Goal: Task Accomplishment & Management: Manage account settings

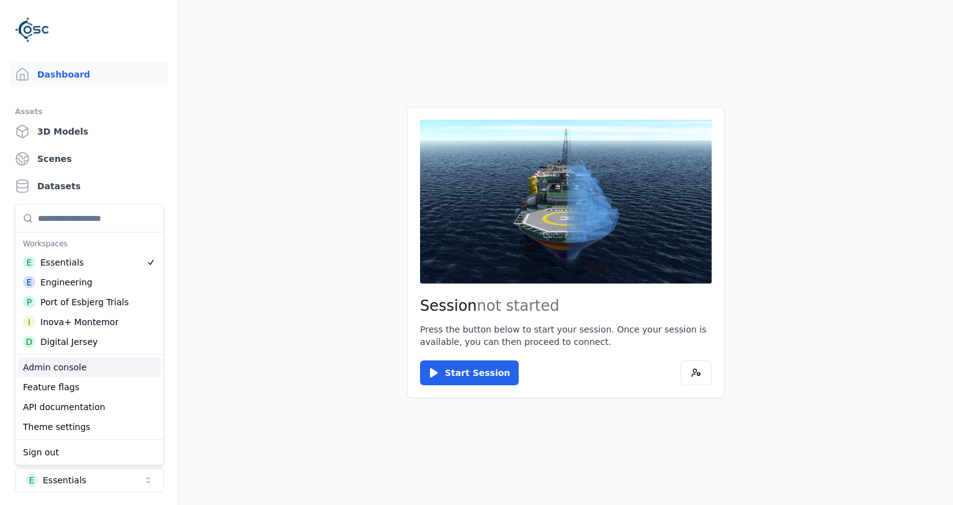
click at [117, 376] on div "Admin console" at bounding box center [89, 367] width 143 height 20
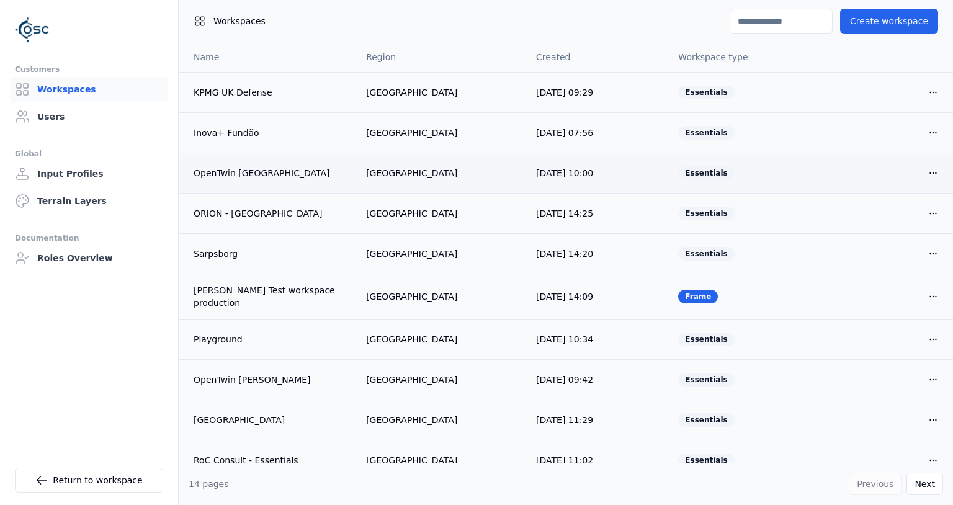
scroll to position [16, 0]
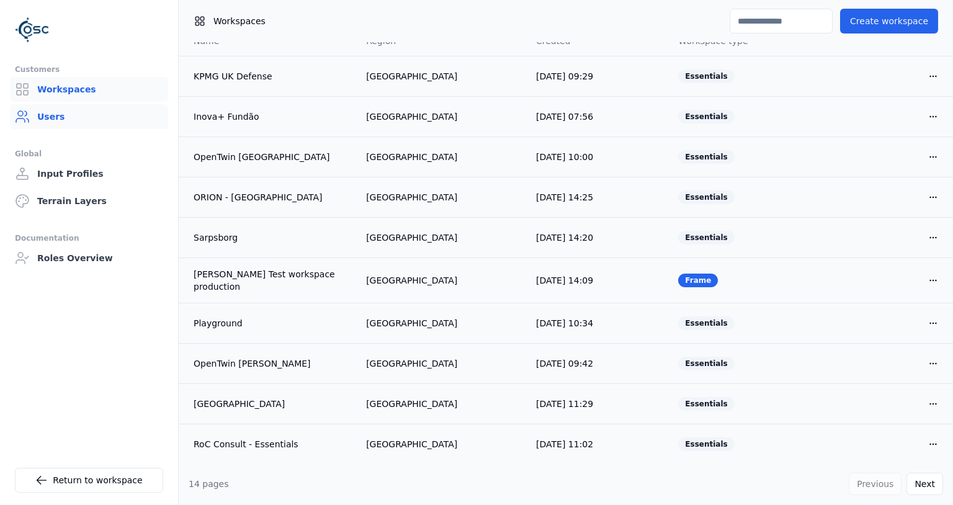
click at [37, 115] on link "Users" at bounding box center [89, 116] width 158 height 25
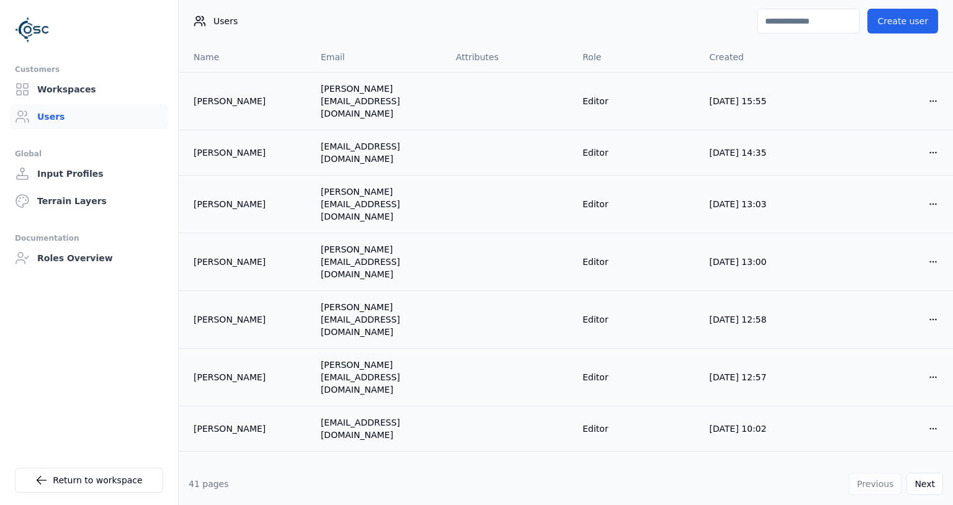
click at [806, 24] on input at bounding box center [808, 21] width 103 height 25
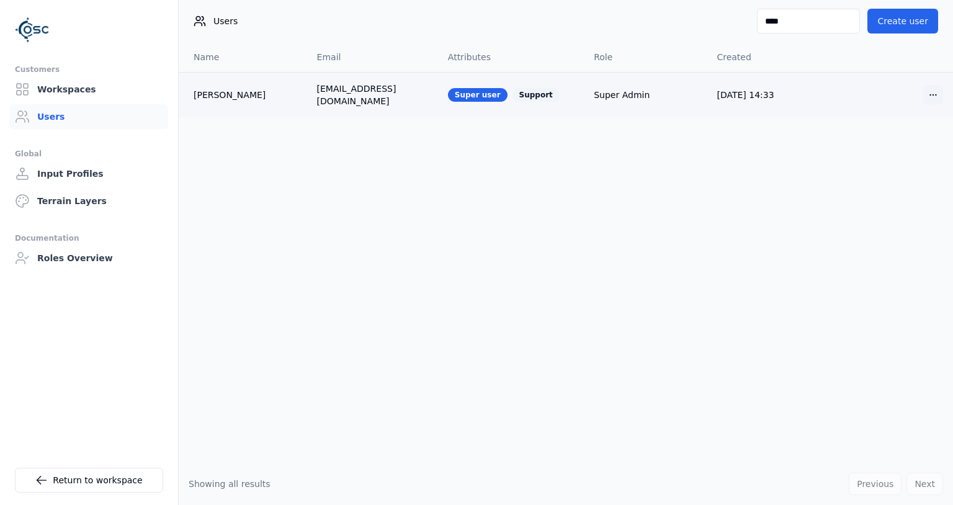
type input "****"
click at [934, 94] on html "Opt-in to analytics Would you like to help us improve our service by allowing u…" at bounding box center [476, 252] width 953 height 505
click at [881, 115] on div "Edit" at bounding box center [903, 117] width 73 height 20
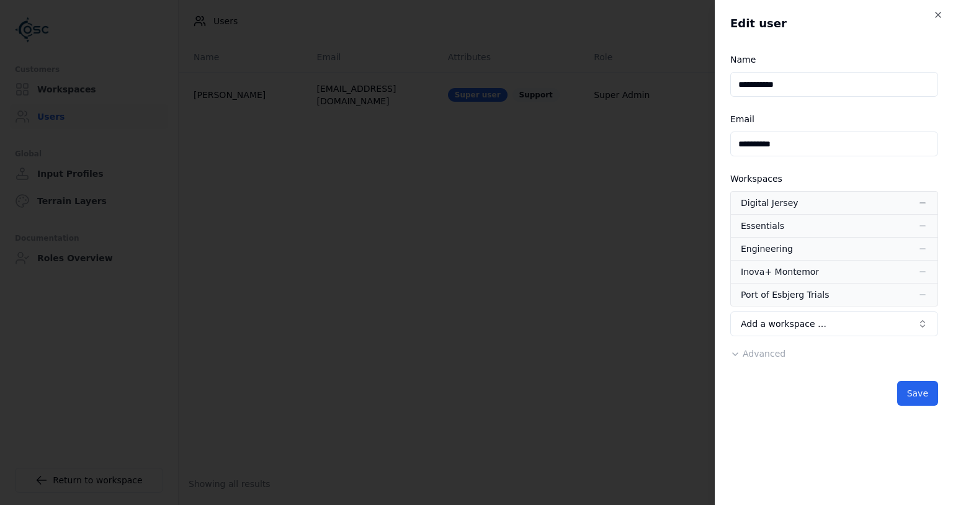
click at [922, 203] on icon "button" at bounding box center [922, 203] width 10 height 10
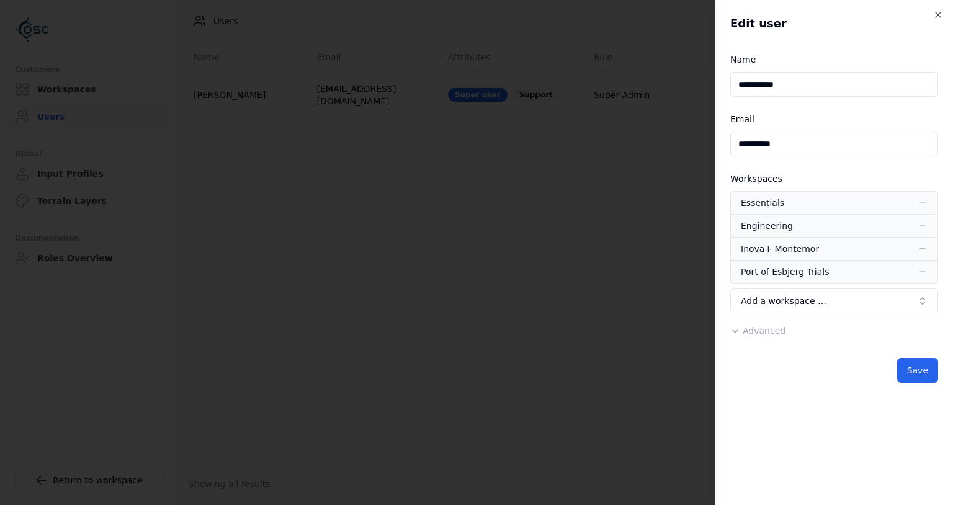
click at [927, 247] on icon "button" at bounding box center [922, 249] width 10 height 10
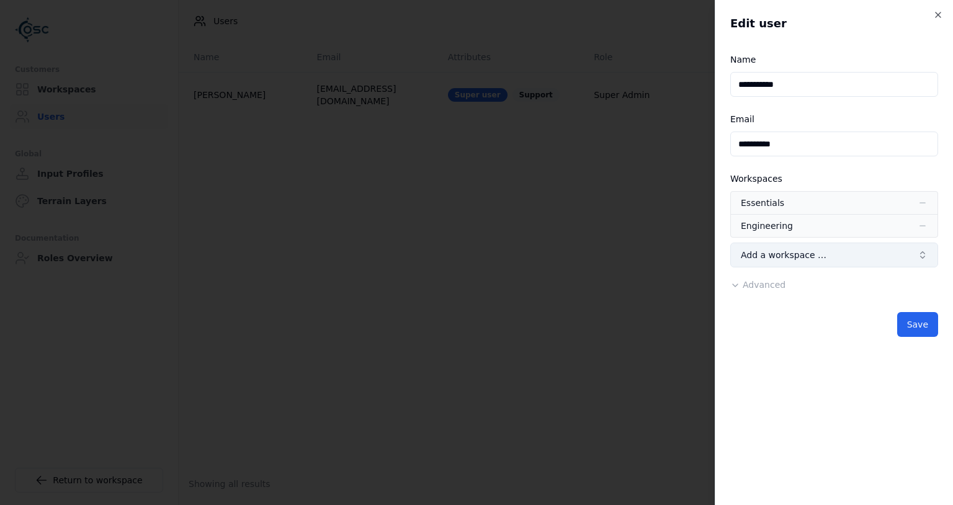
click at [901, 256] on button "Add a workspace …" at bounding box center [834, 255] width 208 height 25
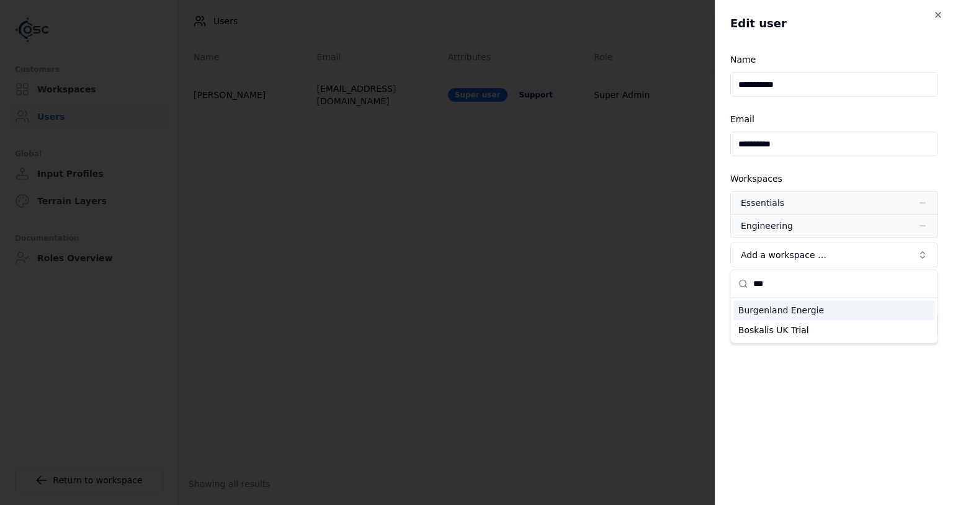
type input "***"
click at [886, 316] on div "Burgenland Energie" at bounding box center [834, 310] width 202 height 20
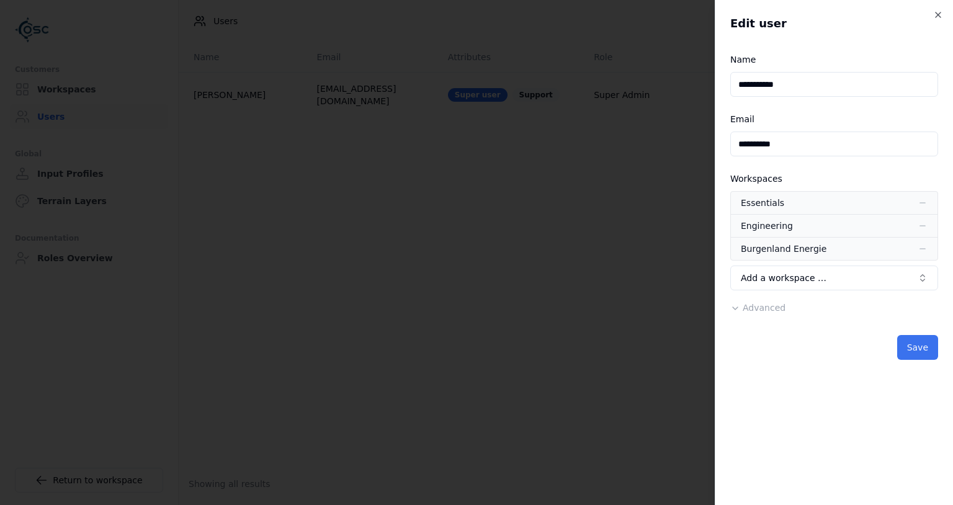
click at [912, 354] on button "Save" at bounding box center [917, 347] width 41 height 25
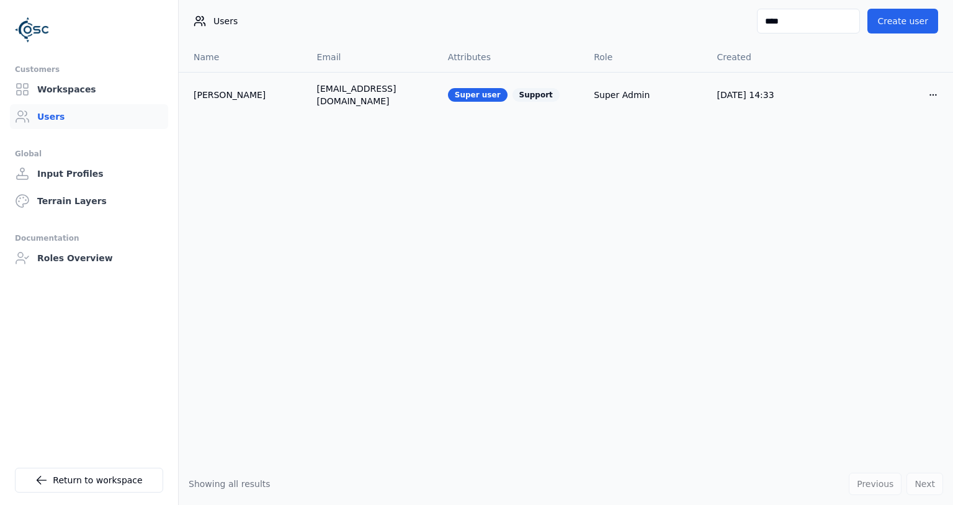
click at [89, 447] on ul "Customers Workspaces Users Global Input Profiles Terrain Layers Documentation R…" at bounding box center [89, 278] width 148 height 433
click at [82, 482] on link "Return to workspace" at bounding box center [89, 480] width 148 height 25
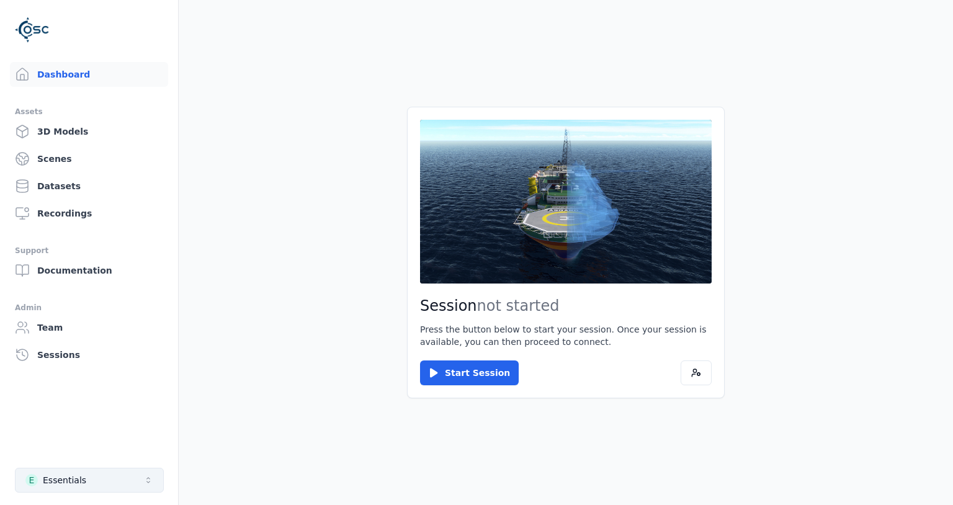
click at [81, 483] on div "Essentials" at bounding box center [64, 480] width 43 height 12
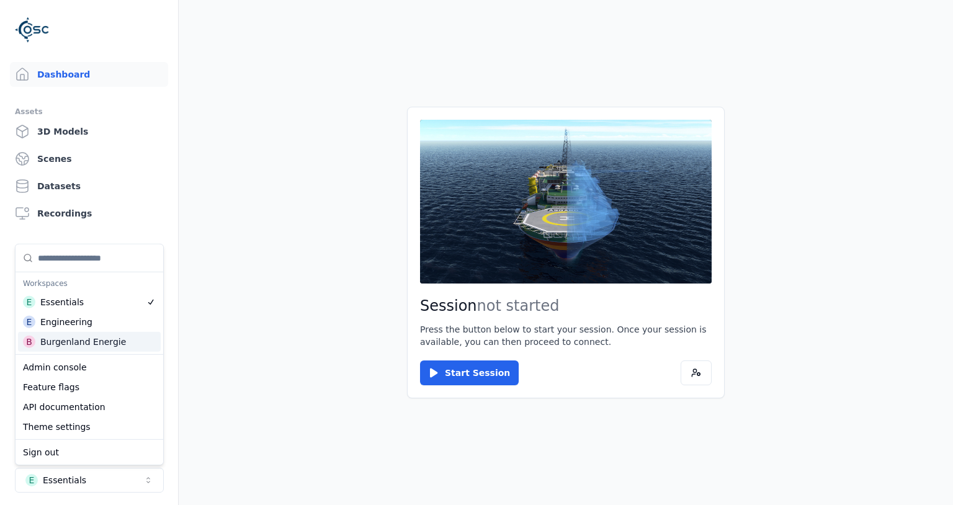
click at [98, 344] on div "Burgenland Energie" at bounding box center [83, 342] width 86 height 12
click at [234, 319] on main "Session not started Press the button below to start your session. Once your ses…" at bounding box center [566, 252] width 774 height 505
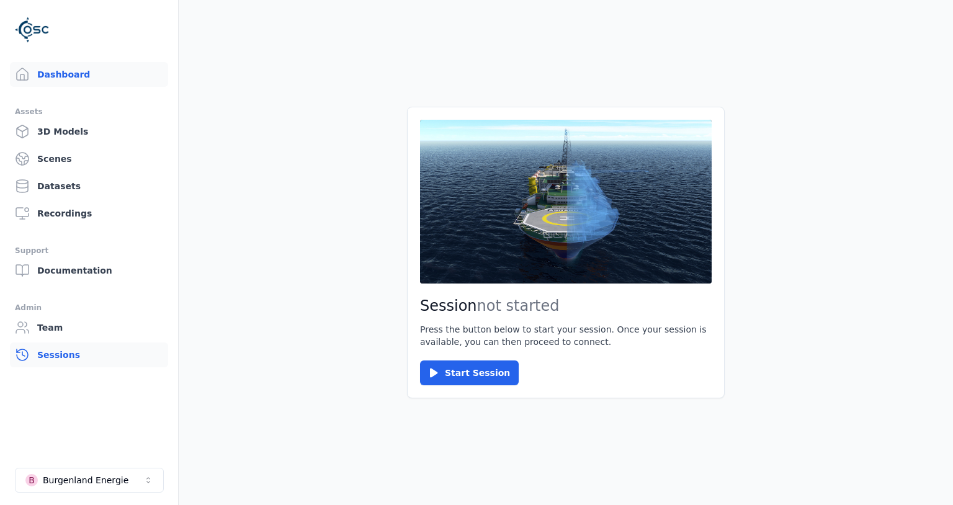
click at [65, 351] on link "Sessions" at bounding box center [89, 354] width 158 height 25
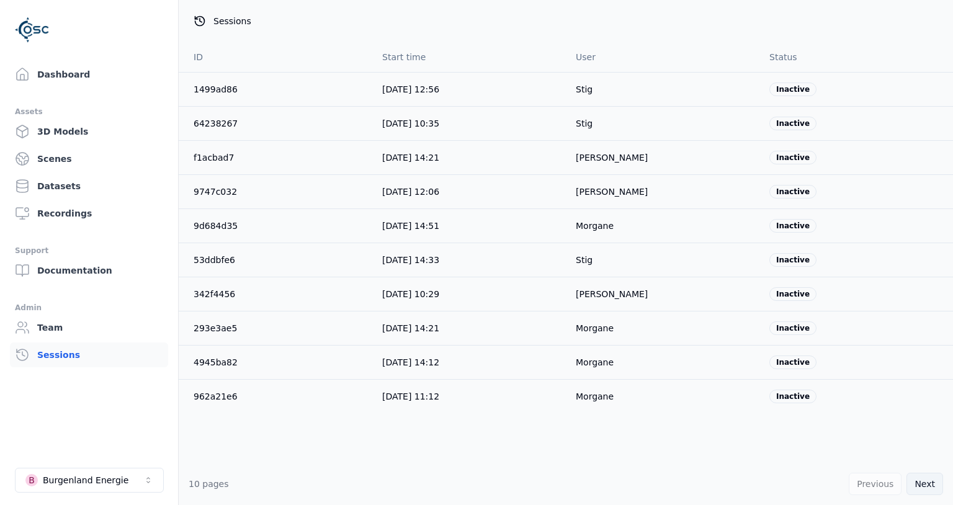
click at [934, 485] on button "Next" at bounding box center [924, 484] width 37 height 22
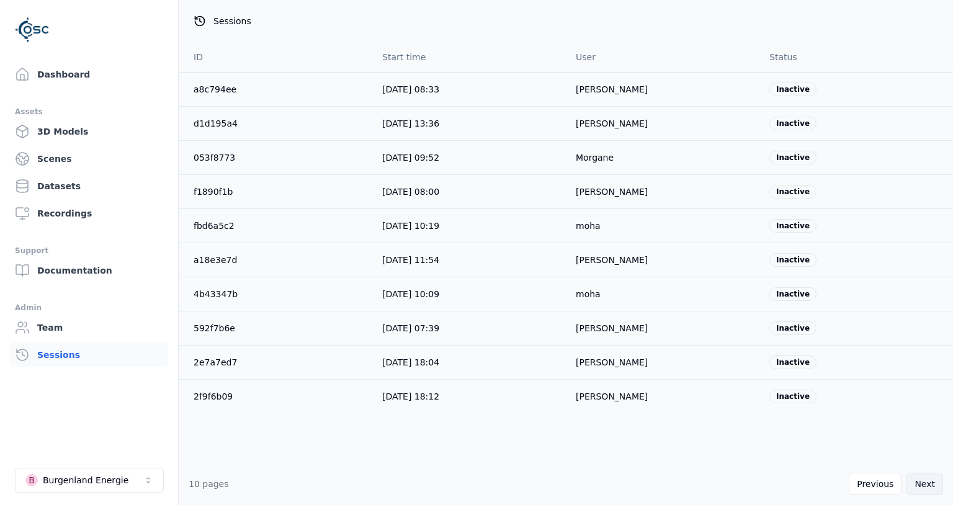
click at [909, 486] on button "Next" at bounding box center [924, 484] width 37 height 22
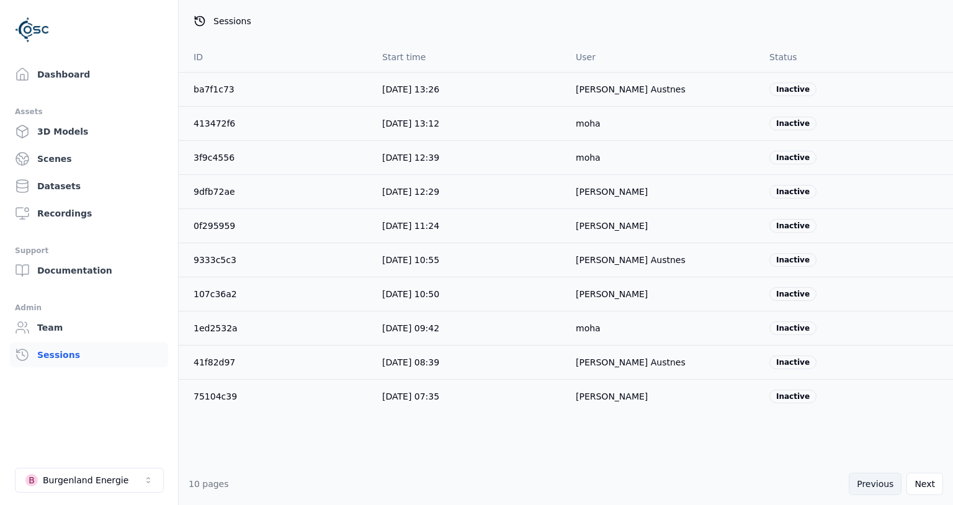
click at [883, 489] on button "Previous" at bounding box center [875, 484] width 53 height 22
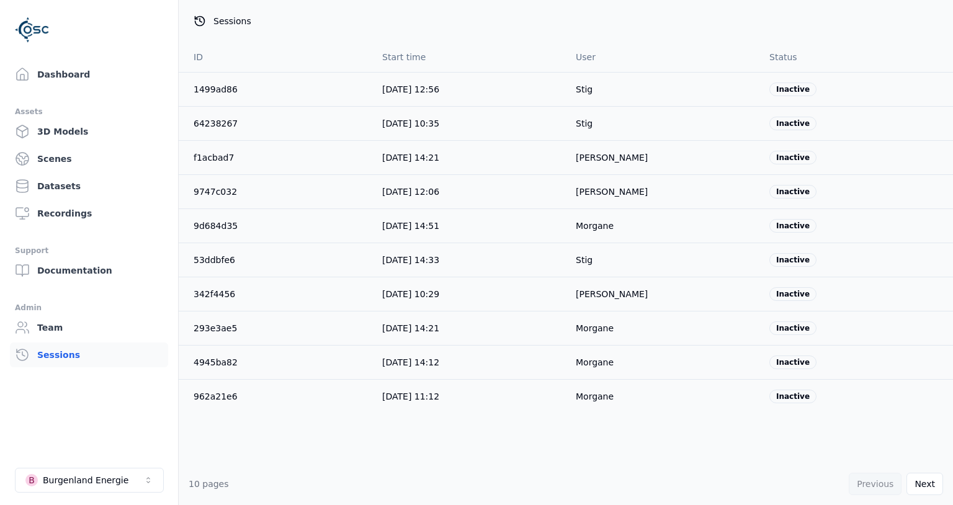
click at [883, 489] on div "Previous Next" at bounding box center [896, 484] width 94 height 22
click at [926, 478] on button "Next" at bounding box center [924, 484] width 37 height 22
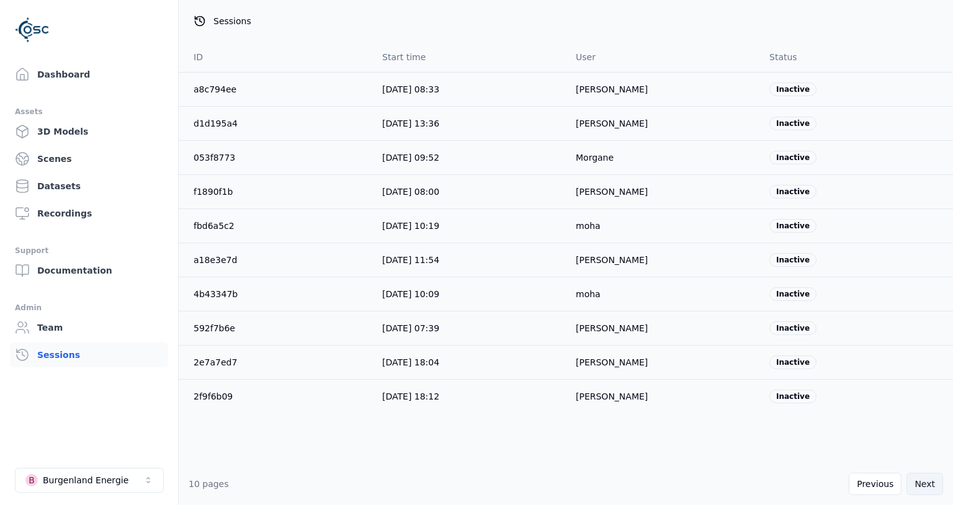
click at [919, 481] on button "Next" at bounding box center [924, 484] width 37 height 22
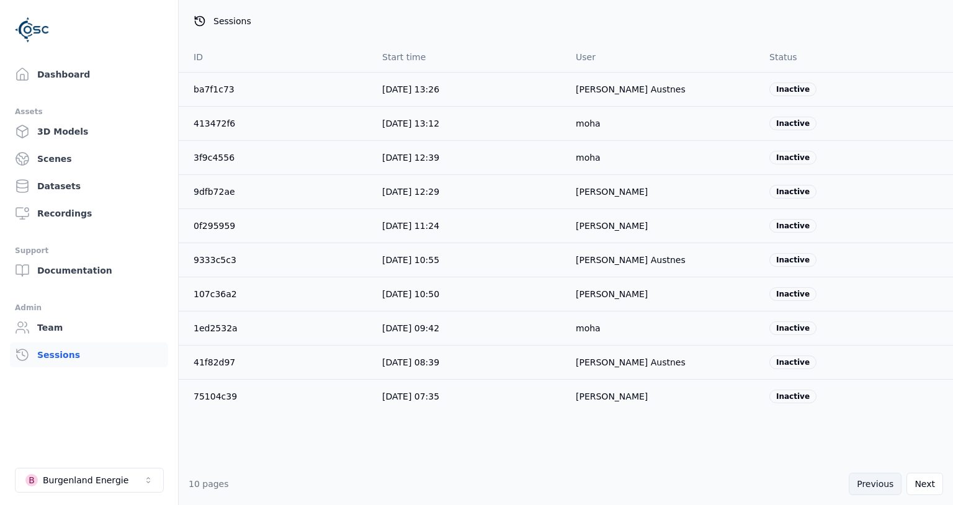
click at [894, 490] on button "Previous" at bounding box center [875, 484] width 53 height 22
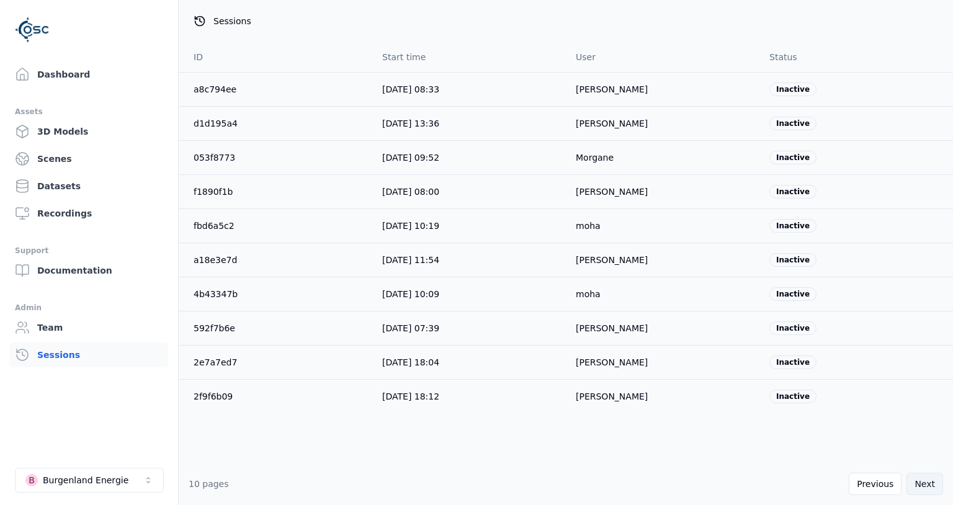
click at [916, 479] on button "Next" at bounding box center [924, 484] width 37 height 22
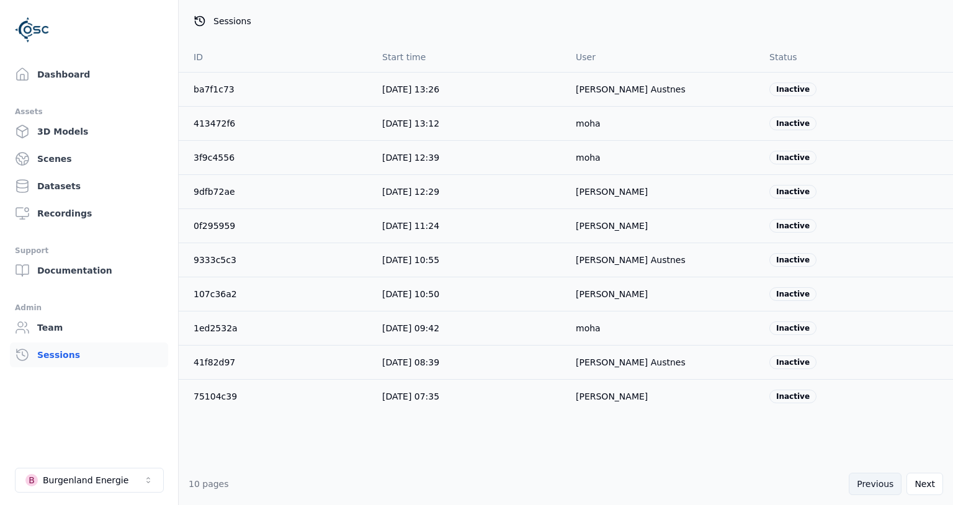
click at [882, 486] on button "Previous" at bounding box center [875, 484] width 53 height 22
click at [885, 483] on button "Previous" at bounding box center [875, 484] width 53 height 22
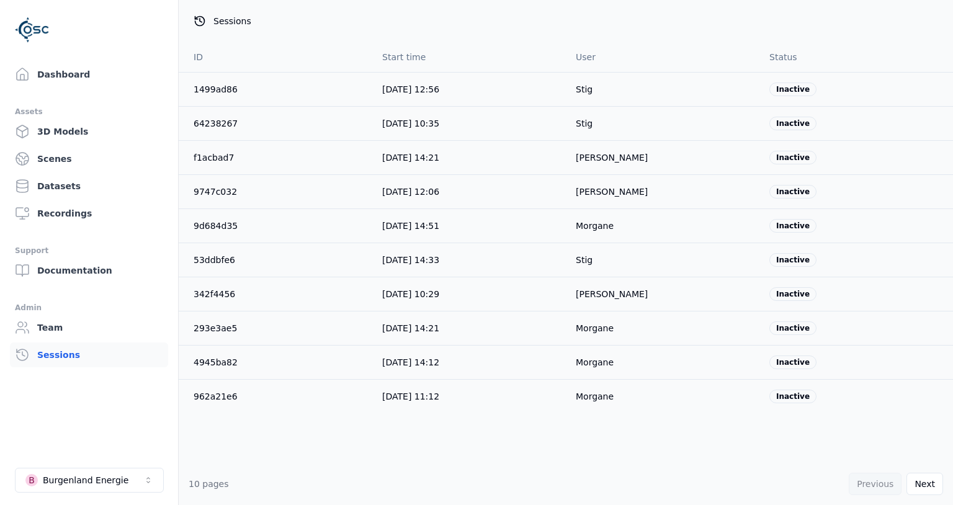
click at [885, 483] on div "Previous Next" at bounding box center [896, 484] width 94 height 22
click at [920, 483] on button "Next" at bounding box center [924, 484] width 37 height 22
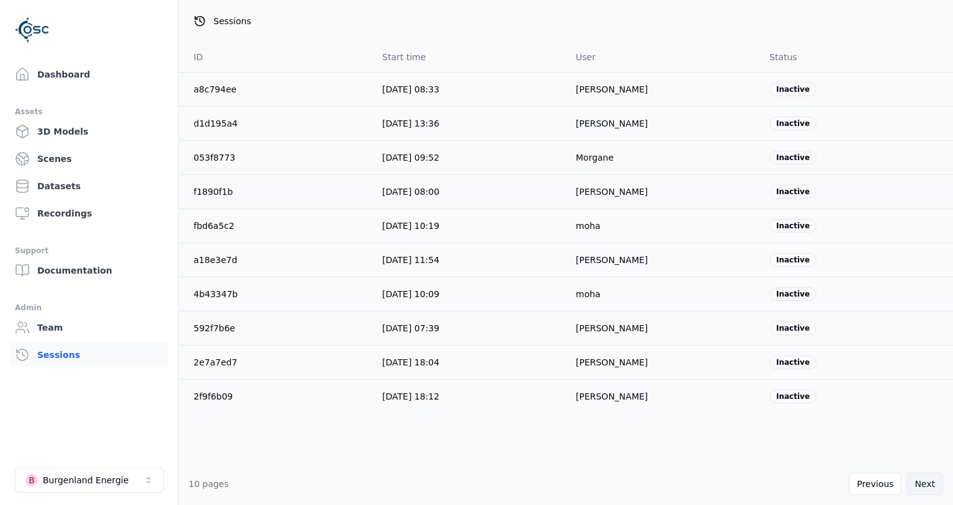
click at [915, 483] on button "Next" at bounding box center [924, 484] width 37 height 22
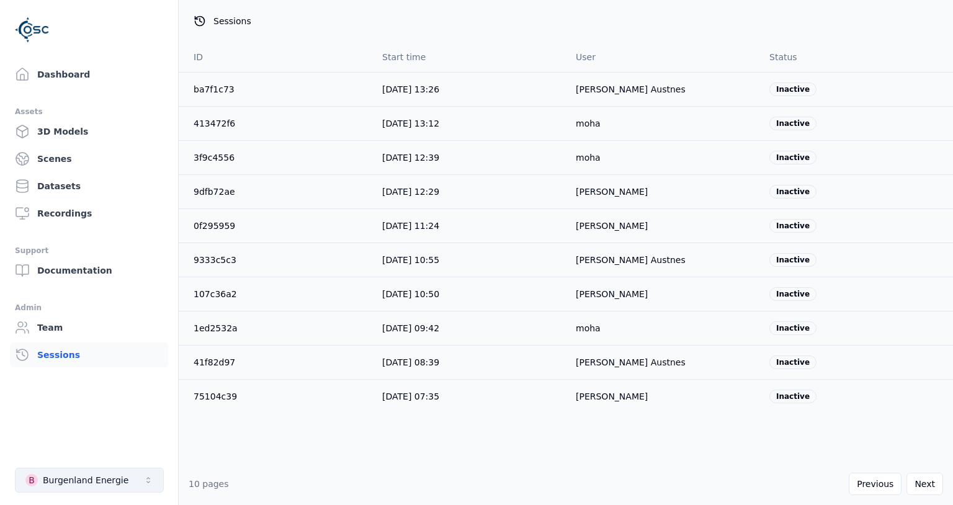
click at [68, 471] on button "B Burgenland Energie" at bounding box center [89, 480] width 149 height 25
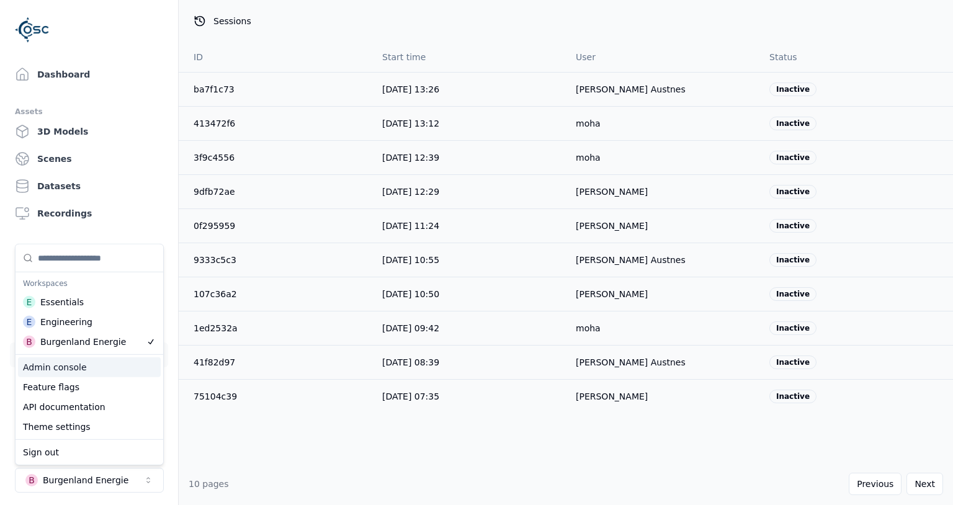
click at [73, 373] on div "Admin console" at bounding box center [89, 367] width 143 height 20
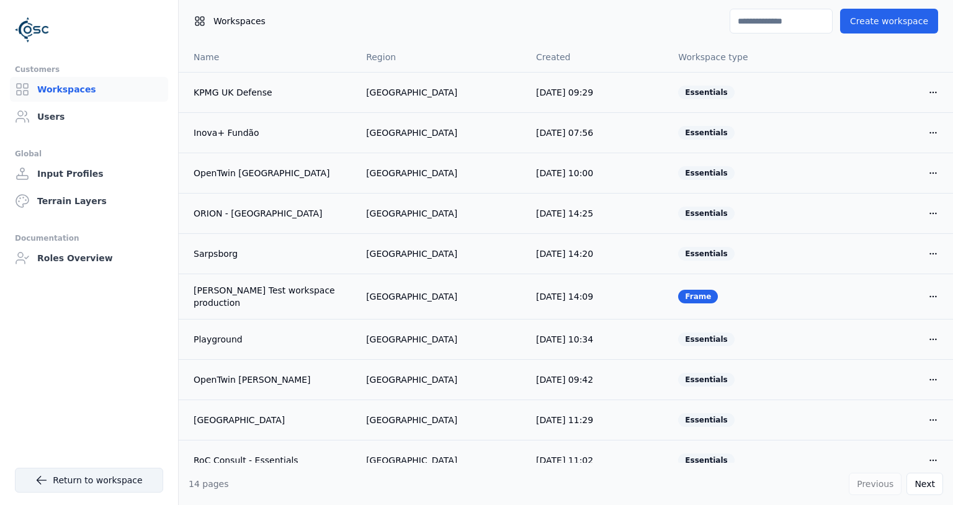
click at [94, 491] on link "Return to workspace" at bounding box center [89, 480] width 148 height 25
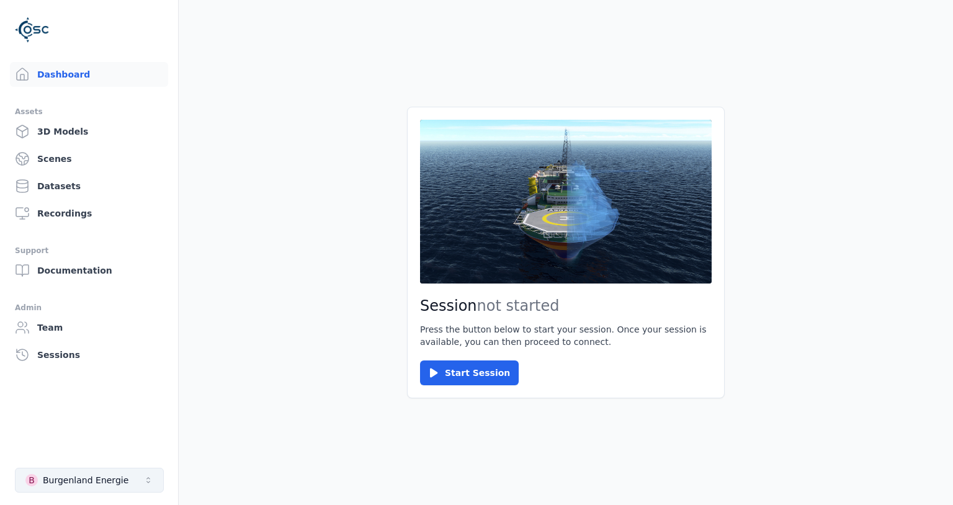
click at [87, 480] on div "Burgenland Energie" at bounding box center [86, 480] width 86 height 12
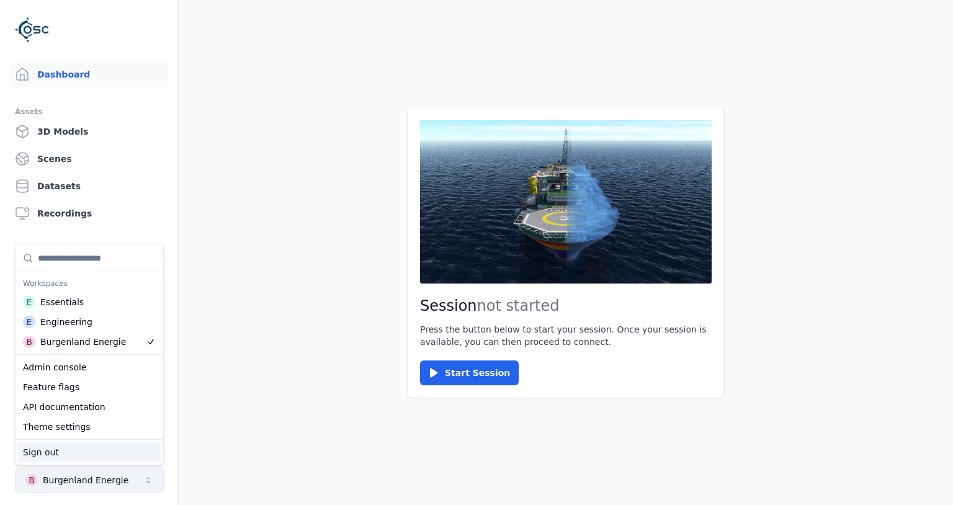
click at [87, 480] on div "Burgenland Energie" at bounding box center [86, 480] width 86 height 12
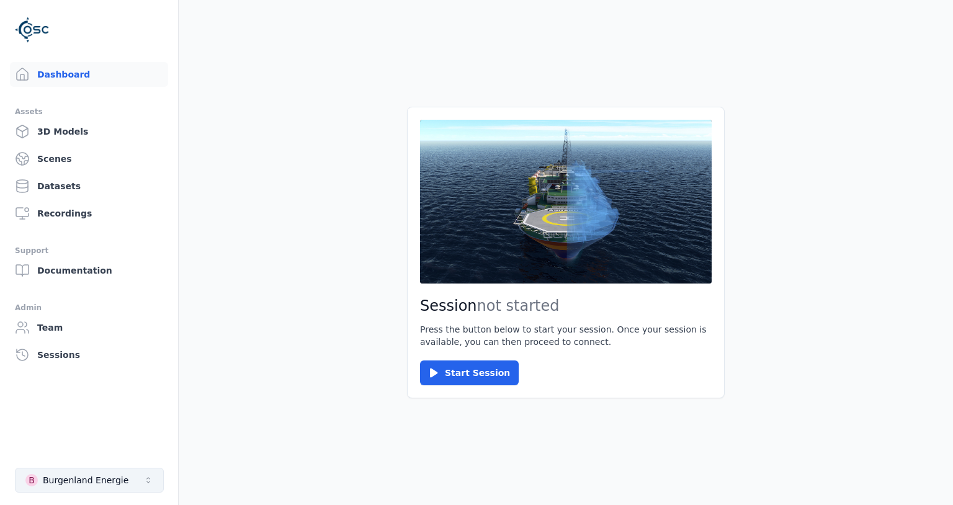
click at [87, 480] on div "Burgenland Energie" at bounding box center [86, 480] width 86 height 12
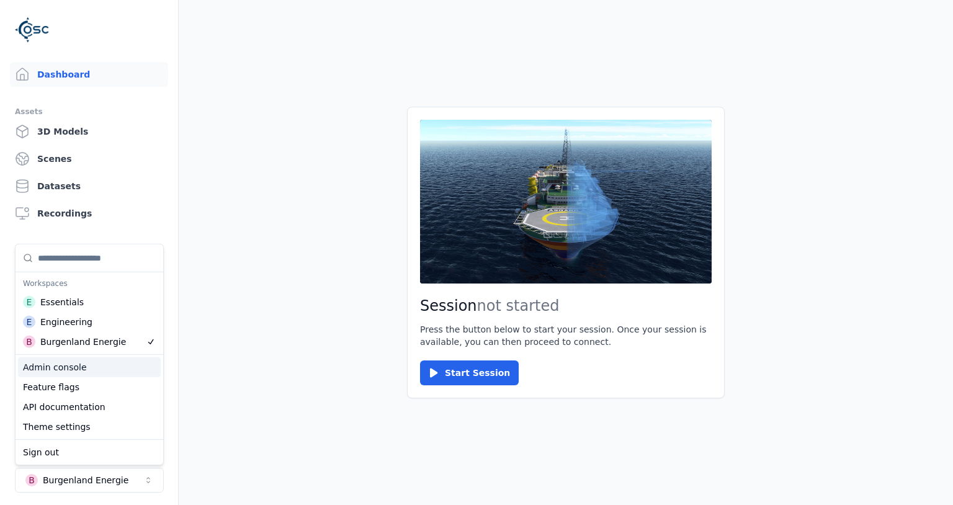
click at [86, 360] on div "Admin console" at bounding box center [89, 367] width 143 height 20
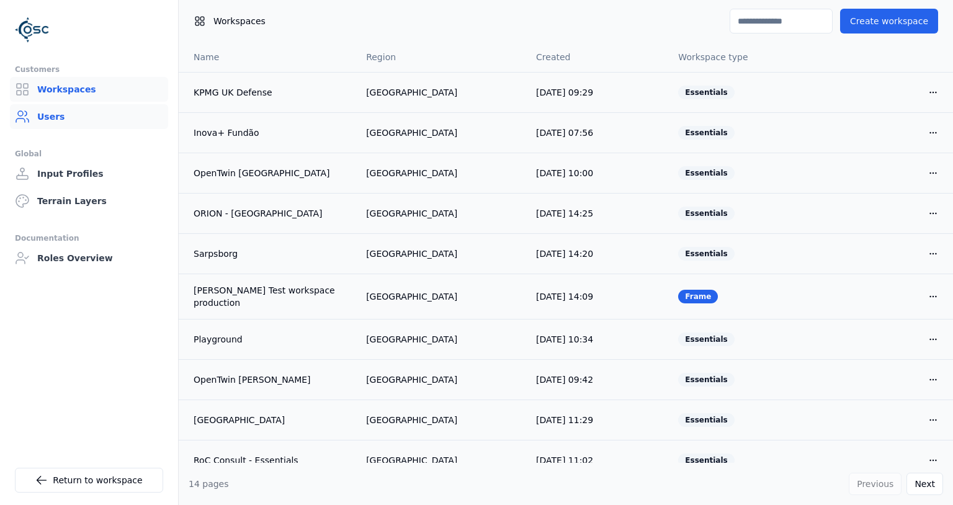
click at [71, 118] on link "Users" at bounding box center [89, 116] width 158 height 25
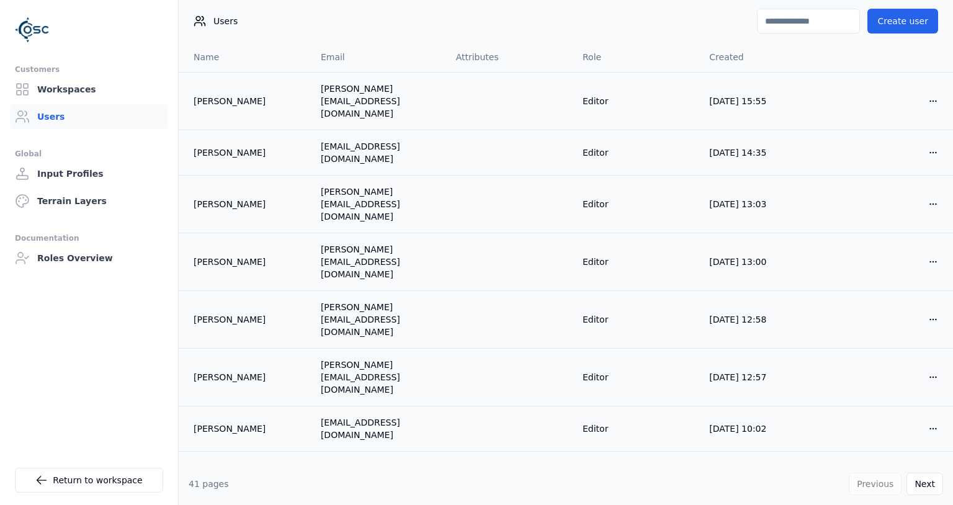
click at [790, 21] on input at bounding box center [808, 21] width 103 height 25
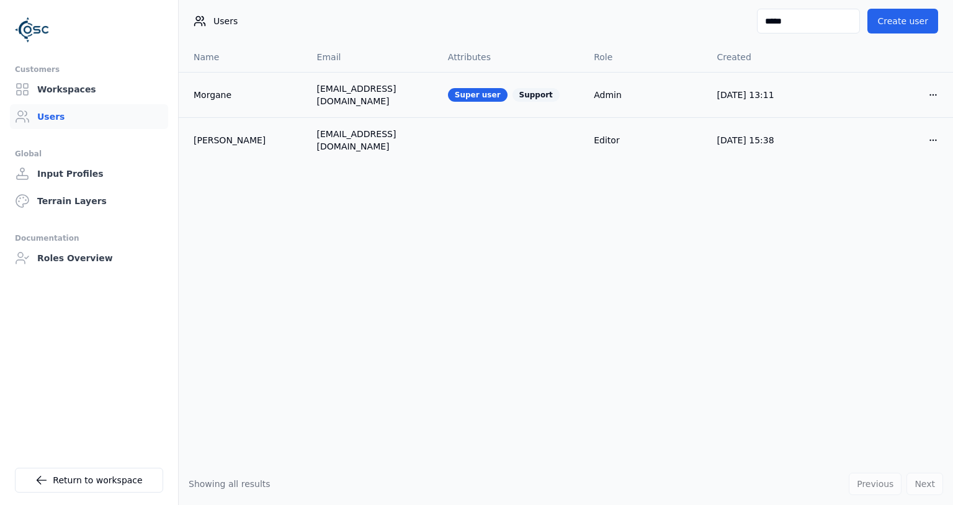
click at [757, 25] on input "*****" at bounding box center [808, 21] width 103 height 25
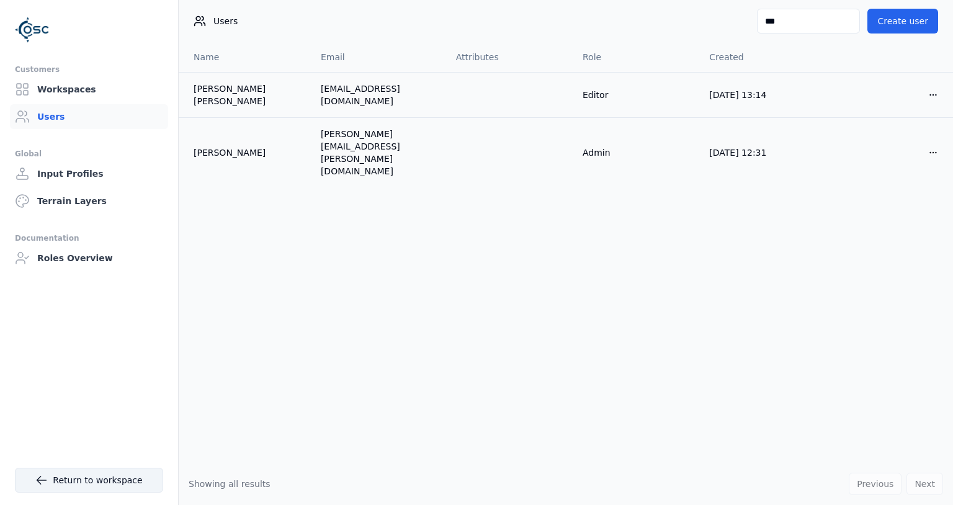
type input "***"
click at [96, 475] on link "Return to workspace" at bounding box center [89, 480] width 148 height 25
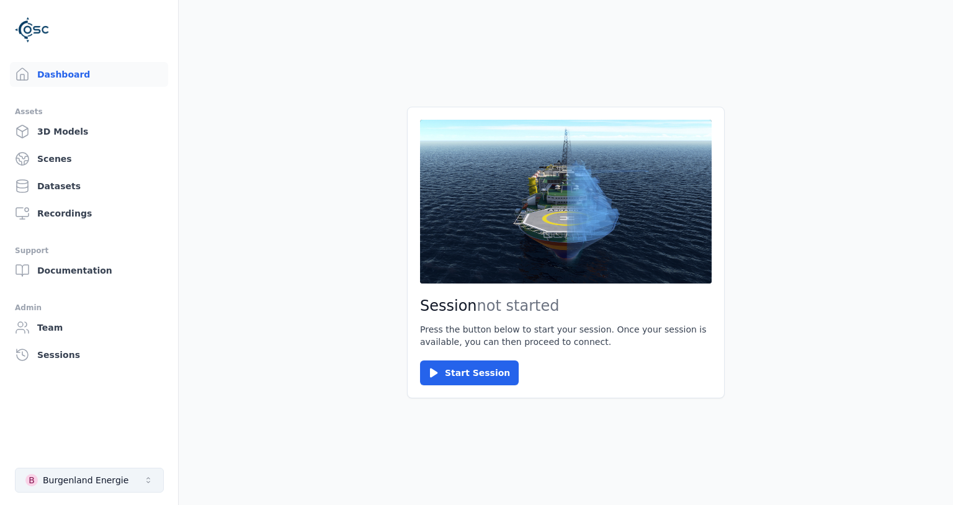
click at [118, 486] on button "B Burgenland Energie" at bounding box center [89, 480] width 149 height 25
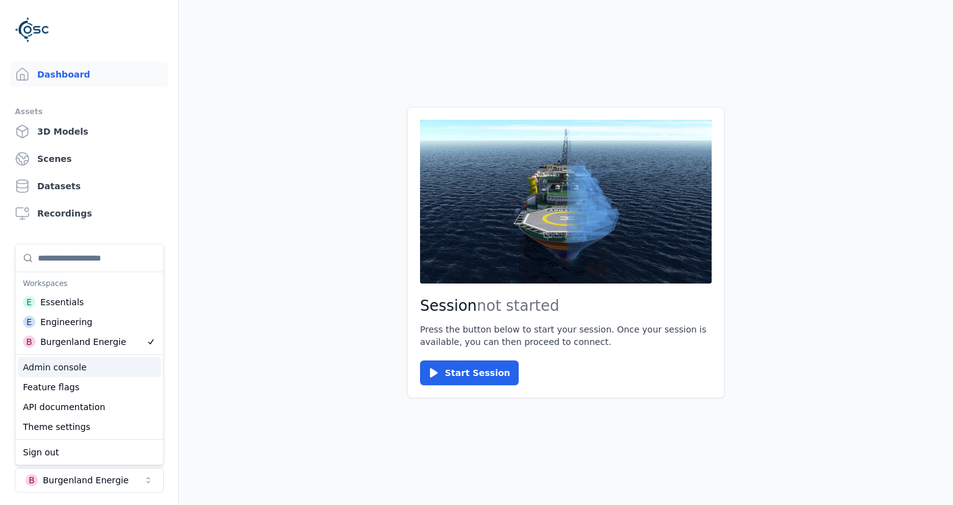
click at [86, 373] on div "Admin console" at bounding box center [89, 367] width 143 height 20
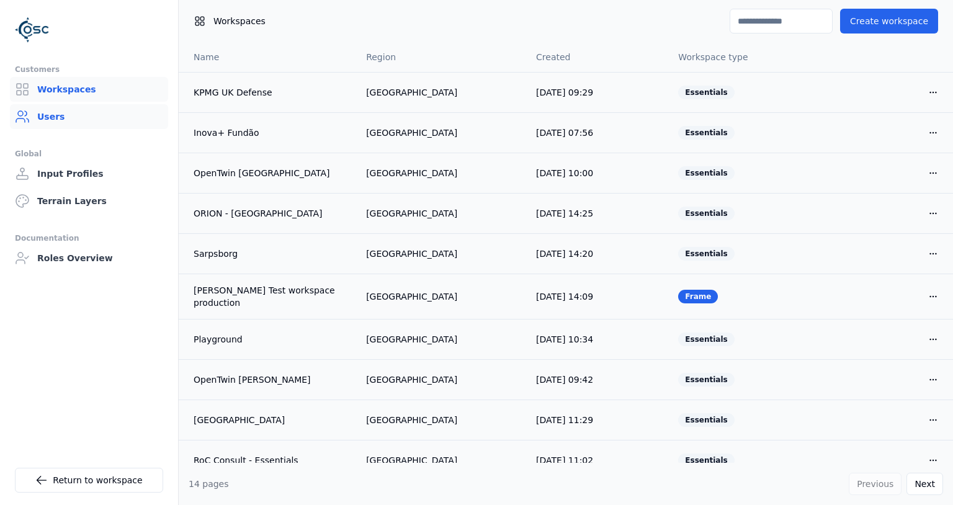
click at [63, 128] on link "Users" at bounding box center [89, 116] width 158 height 25
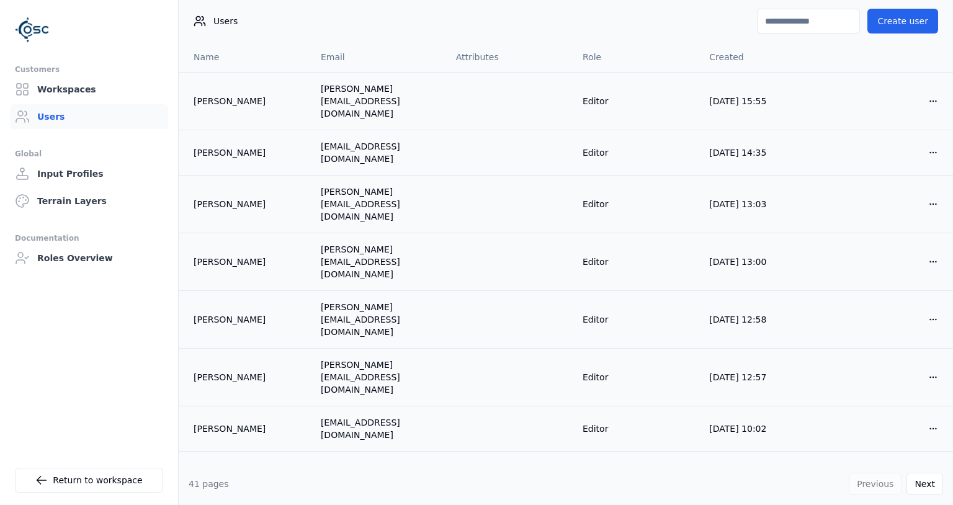
click at [813, 24] on input at bounding box center [808, 21] width 103 height 25
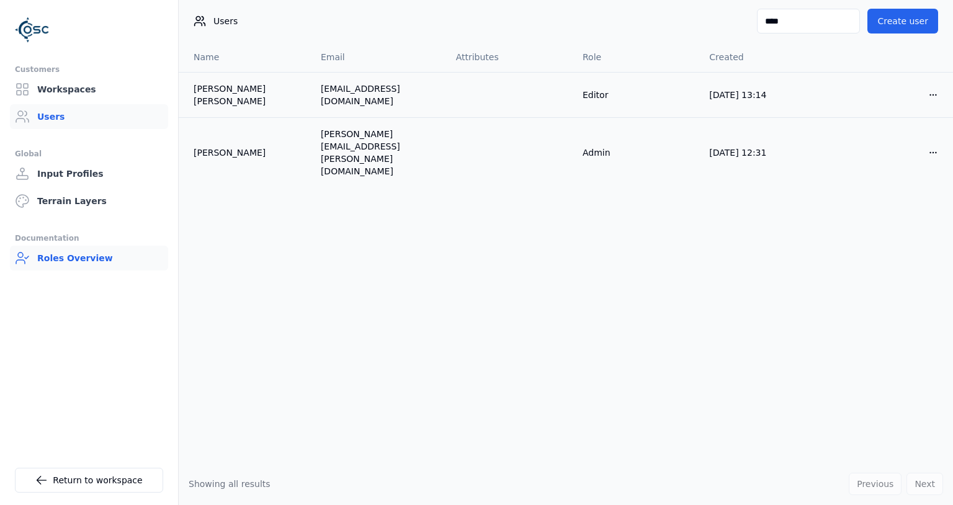
type input "****"
click at [100, 251] on link "Roles Overview" at bounding box center [89, 258] width 158 height 25
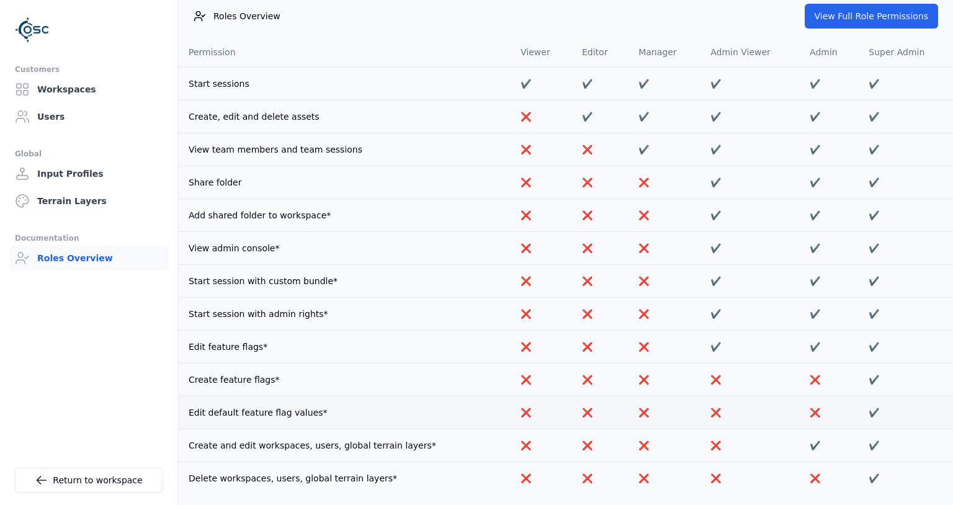
scroll to position [15, 0]
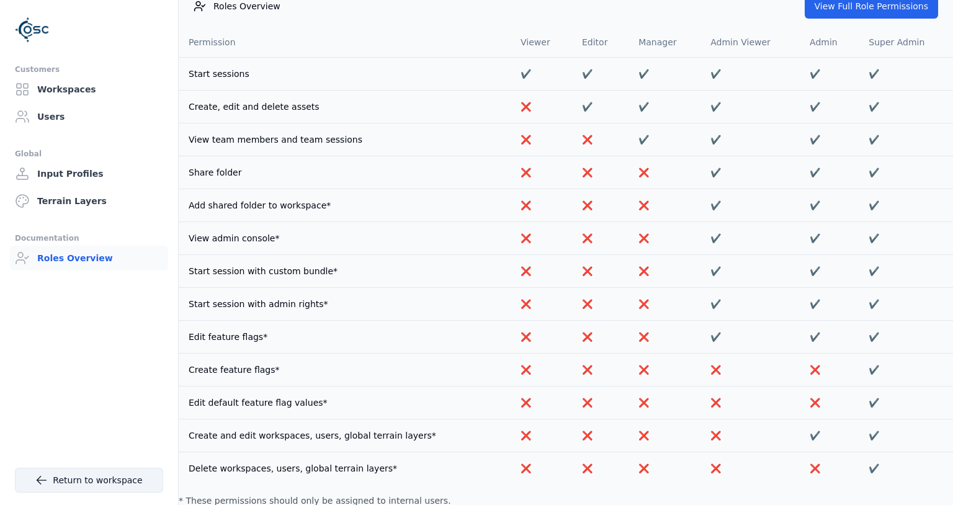
click at [63, 479] on link "Return to workspace" at bounding box center [89, 480] width 148 height 25
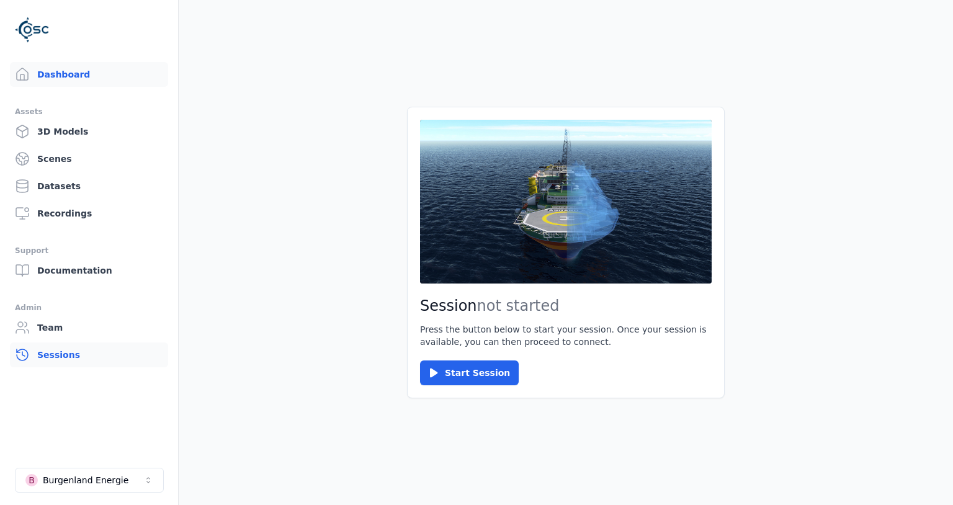
click at [67, 350] on link "Sessions" at bounding box center [89, 354] width 158 height 25
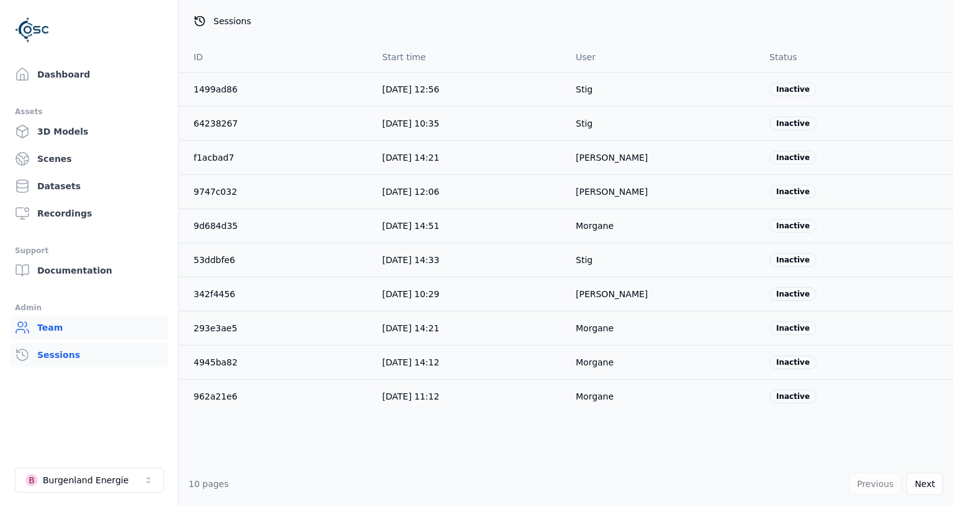
click at [78, 334] on link "Team" at bounding box center [89, 327] width 158 height 25
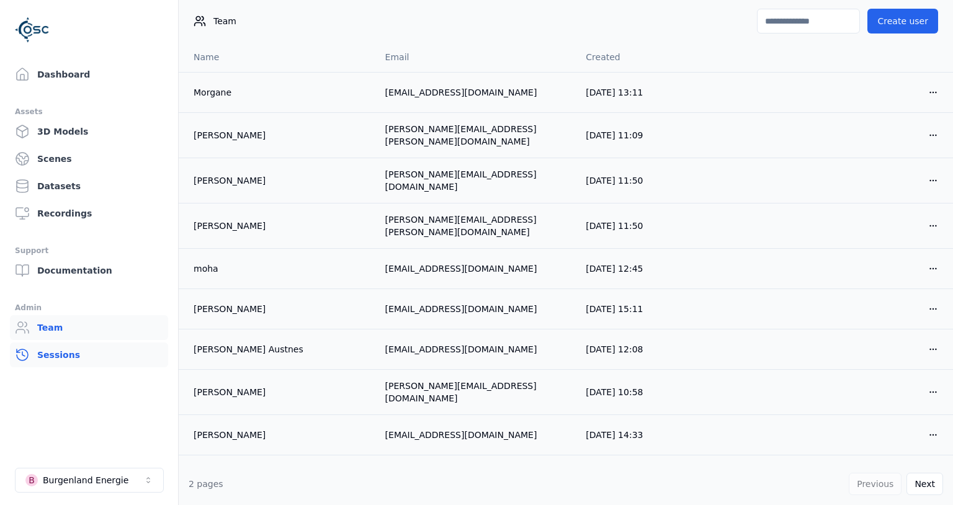
click at [66, 351] on link "Sessions" at bounding box center [89, 354] width 158 height 25
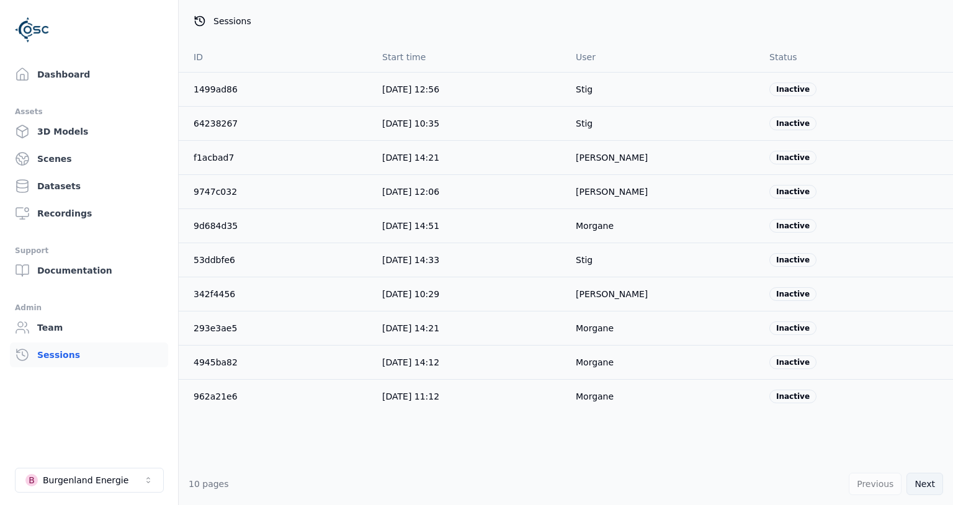
click at [924, 482] on button "Next" at bounding box center [924, 484] width 37 height 22
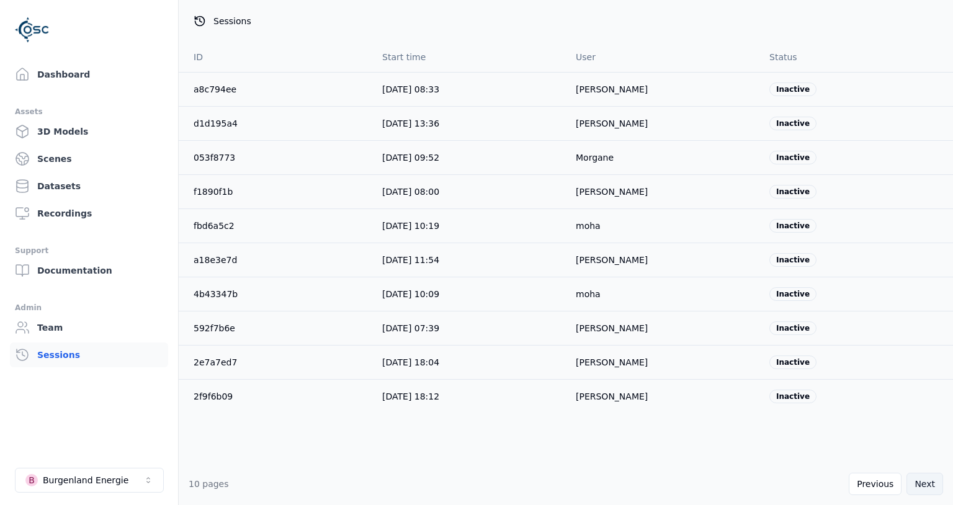
click at [924, 482] on button "Next" at bounding box center [924, 484] width 37 height 22
